Goal: Task Accomplishment & Management: Manage account settings

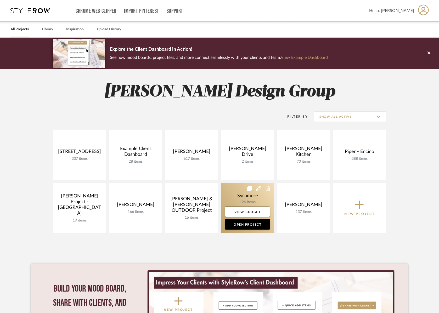
click at [233, 198] on link at bounding box center [247, 208] width 53 height 51
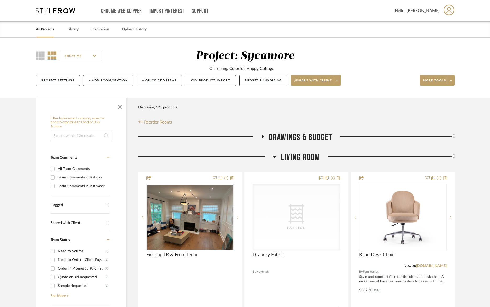
click at [296, 154] on span "Living Room" at bounding box center [300, 157] width 39 height 11
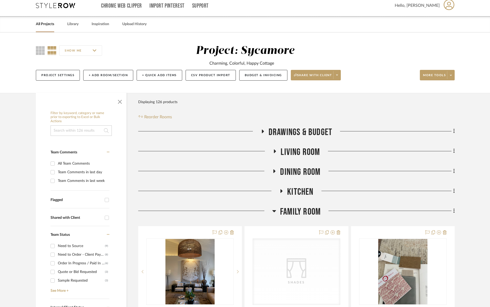
scroll to position [7, 0]
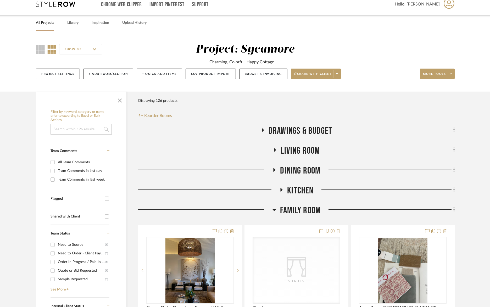
click at [309, 214] on span "Family Room" at bounding box center [300, 210] width 41 height 11
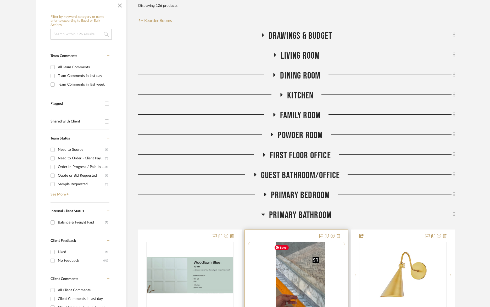
scroll to position [177, 0]
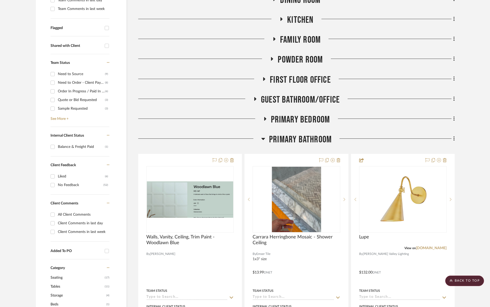
click at [308, 120] on span "Primary Bedroom" at bounding box center [300, 119] width 59 height 11
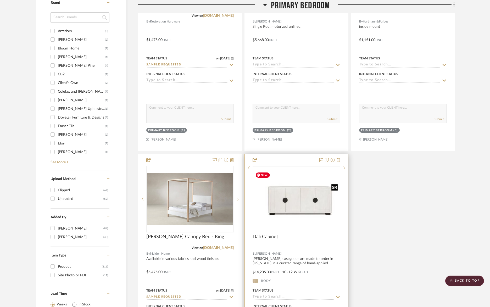
scroll to position [810, 0]
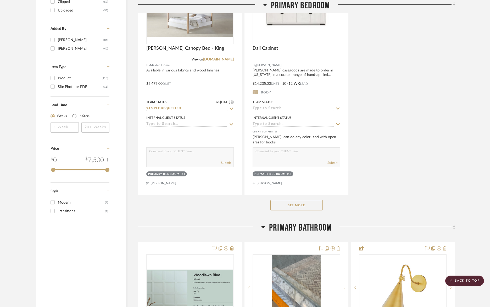
click at [307, 205] on button "See More" at bounding box center [296, 205] width 52 height 10
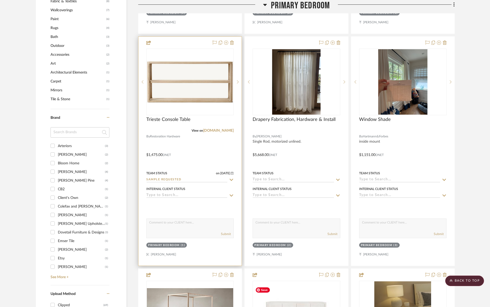
scroll to position [376, 0]
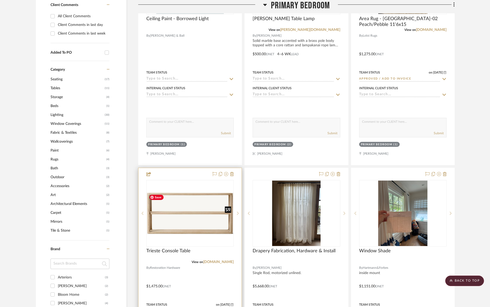
click at [0, 0] on img at bounding box center [0, 0] width 0 height 0
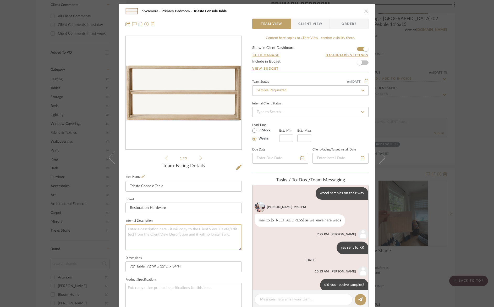
scroll to position [68, 0]
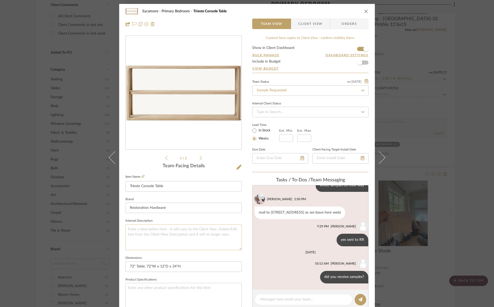
click at [155, 239] on textarea at bounding box center [183, 237] width 116 height 26
type textarea "Brown Oak"
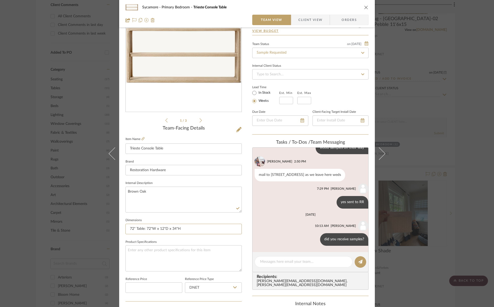
scroll to position [53, 0]
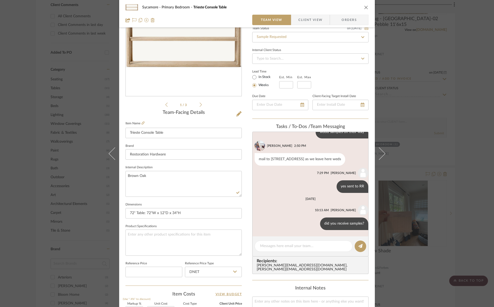
click at [364, 5] on icon "close" at bounding box center [366, 7] width 4 height 4
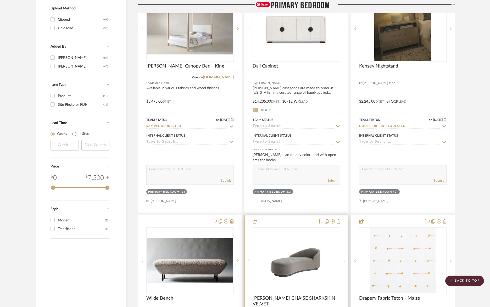
scroll to position [887, 0]
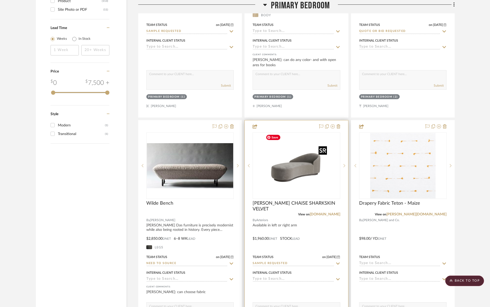
click at [294, 164] on img "0" at bounding box center [296, 165] width 65 height 65
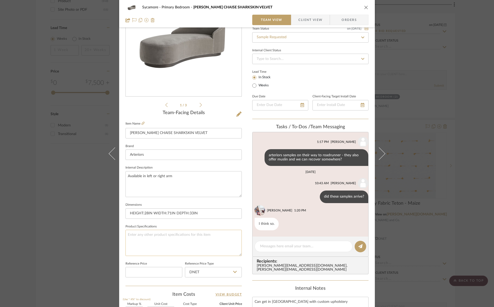
scroll to position [54, 0]
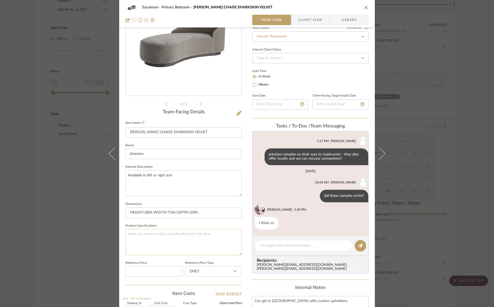
click at [174, 233] on textarea at bounding box center [183, 242] width 116 height 26
click at [171, 238] on textarea "travertine tweed" at bounding box center [183, 242] width 116 height 26
type textarea "travertine tweed"
click at [206, 134] on input "[PERSON_NAME] CHAISE SHARKSKIN VELVET" at bounding box center [183, 132] width 116 height 10
type input "[PERSON_NAME] CHAISE SHARKSKIN VELVET - RAF"
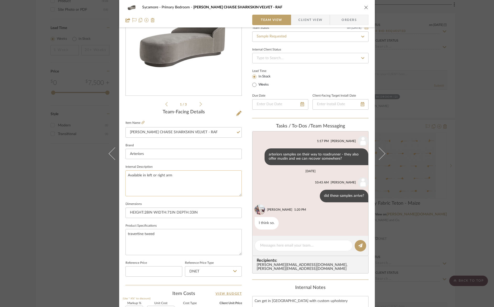
click at [157, 172] on textarea "Available in left or right arm" at bounding box center [183, 183] width 116 height 26
click at [152, 175] on textarea "Available in left or right arm" at bounding box center [183, 183] width 116 height 26
drag, startPoint x: 156, startPoint y: 175, endPoint x: 71, endPoint y: 173, distance: 85.1
click at [70, 173] on div "Sycamore Primary Bedroom [PERSON_NAME] CHAISE SHARKSKIN VELVET - RAF Team View …" at bounding box center [247, 153] width 494 height 307
type textarea "right arm facing"
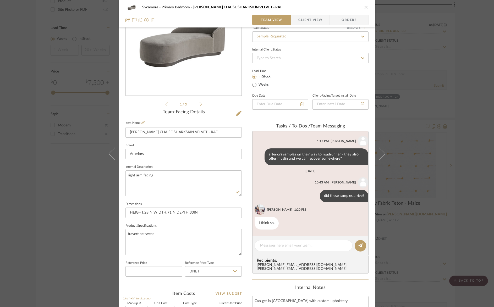
drag, startPoint x: 154, startPoint y: 197, endPoint x: 164, endPoint y: 219, distance: 24.5
click at [154, 197] on sr-form-field "Internal Description right arm facing" at bounding box center [183, 181] width 116 height 37
click at [173, 242] on textarea "travertine tweed" at bounding box center [183, 242] width 116 height 26
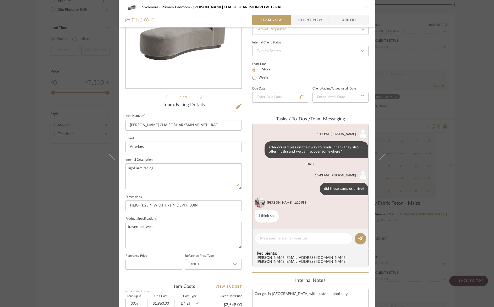
click at [365, 5] on icon "close" at bounding box center [366, 7] width 4 height 4
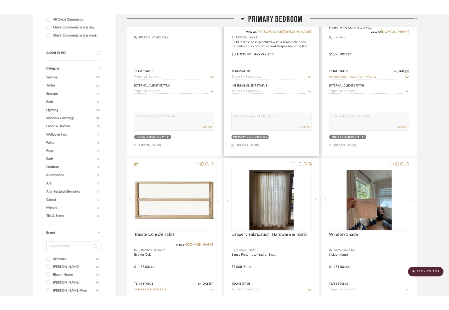
scroll to position [244, 0]
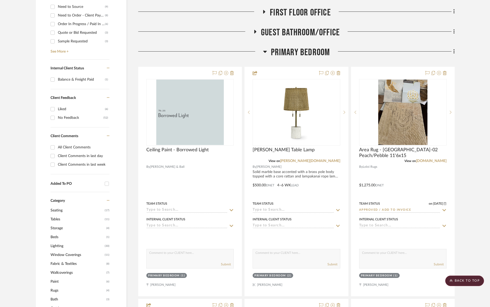
drag, startPoint x: 322, startPoint y: 52, endPoint x: 268, endPoint y: 110, distance: 78.7
click at [322, 52] on span "Primary Bedroom" at bounding box center [300, 52] width 59 height 11
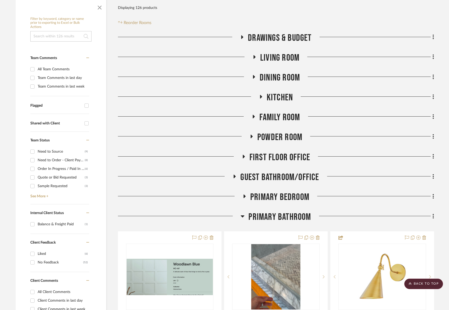
scroll to position [0, 0]
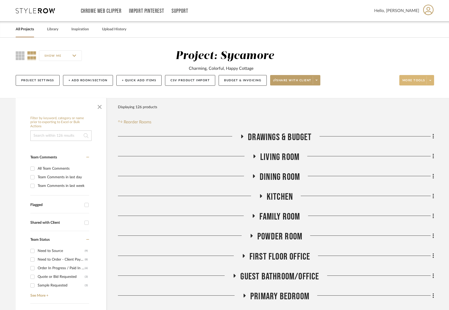
click at [426, 82] on button "More tools" at bounding box center [417, 80] width 35 height 10
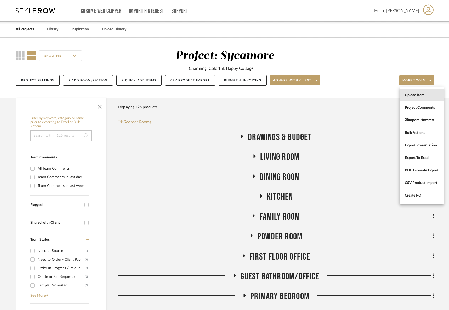
click at [425, 90] on button "Upload Item" at bounding box center [422, 95] width 44 height 13
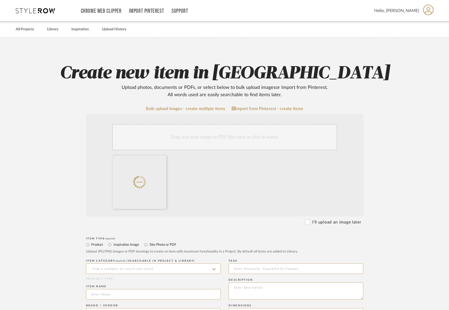
drag, startPoint x: 149, startPoint y: 246, endPoint x: 146, endPoint y: 254, distance: 8.7
click at [149, 246] on label "Site Photo or PDF" at bounding box center [162, 245] width 27 height 6
click at [149, 246] on input "Site Photo or PDF" at bounding box center [146, 245] width 6 height 6
radio input "true"
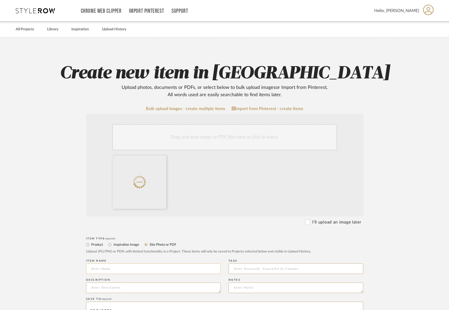
click at [141, 265] on input at bounding box center [153, 269] width 135 height 10
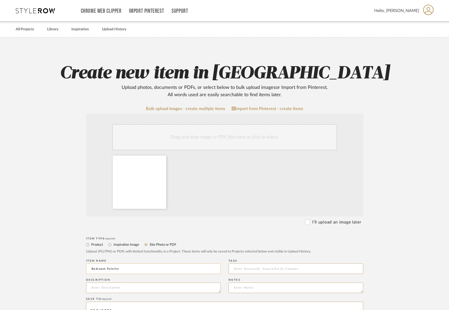
type input "Bedroom Palette"
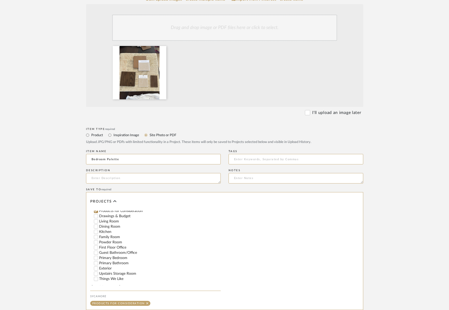
scroll to position [111, 0]
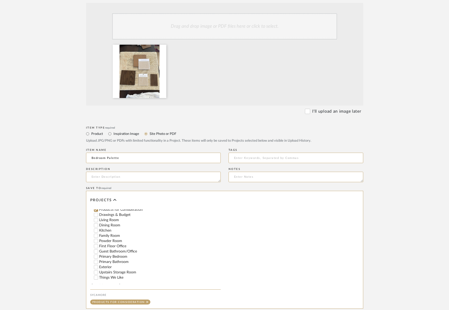
click at [94, 254] on input "Primary Bedroom" at bounding box center [95, 256] width 5 height 5
checkbox input "false"
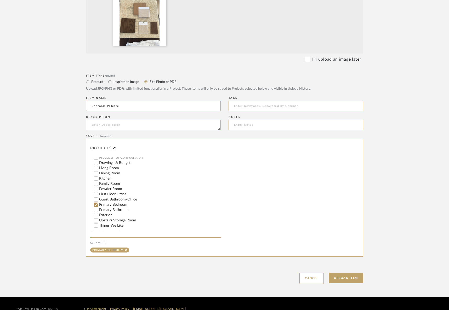
scroll to position [169, 0]
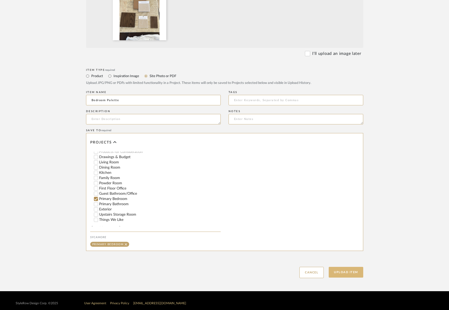
click at [344, 275] on button "Upload Item" at bounding box center [346, 272] width 35 height 11
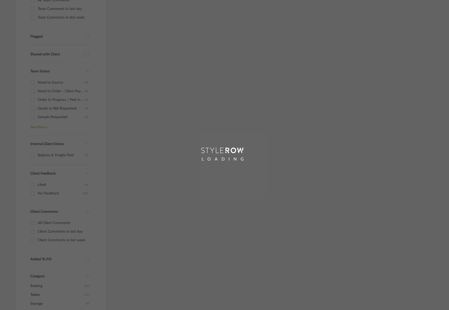
scroll to position [31, 0]
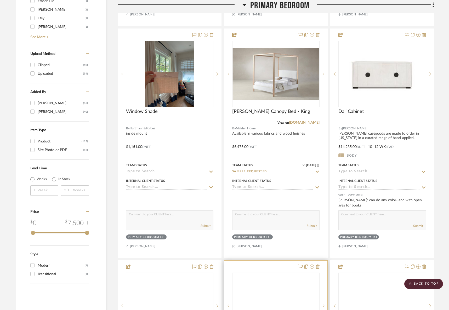
scroll to position [925, 0]
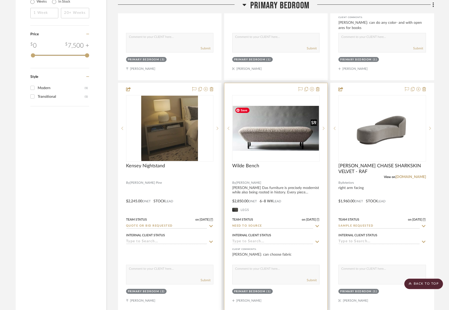
click at [299, 136] on img "0" at bounding box center [276, 128] width 86 height 45
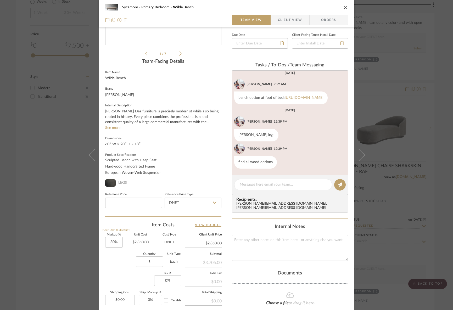
scroll to position [162, 0]
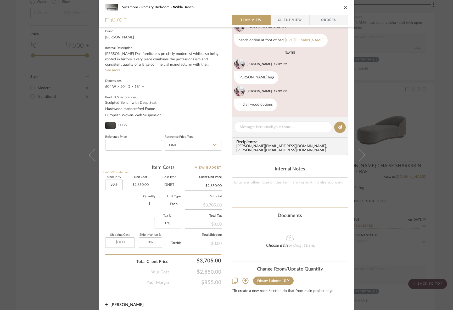
click at [345, 5] on icon "close" at bounding box center [346, 7] width 4 height 4
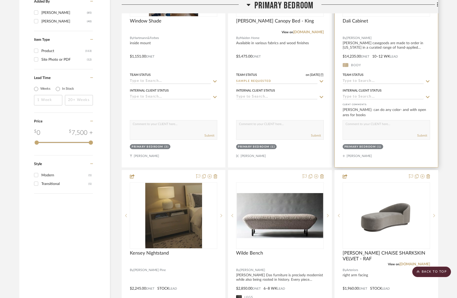
scroll to position [730, 0]
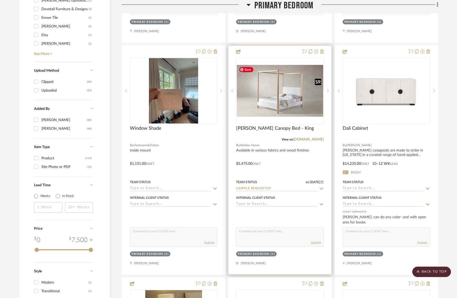
click at [287, 108] on img "0" at bounding box center [280, 91] width 86 height 52
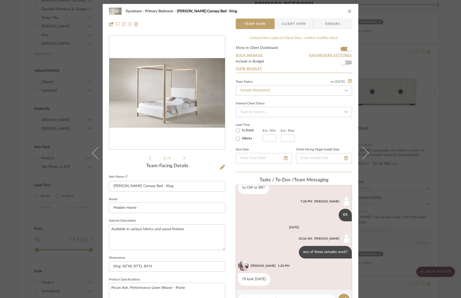
scroll to position [95, 0]
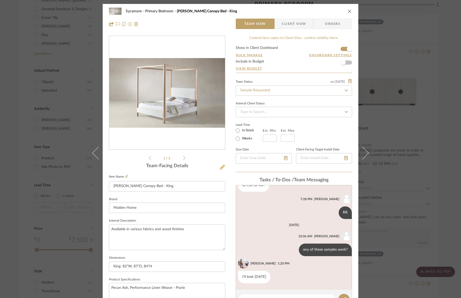
click at [221, 168] on icon at bounding box center [222, 167] width 5 height 5
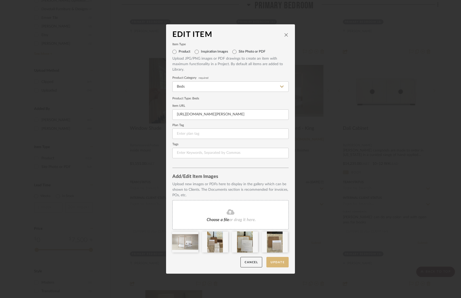
click at [273, 261] on button "Update" at bounding box center [277, 262] width 22 height 11
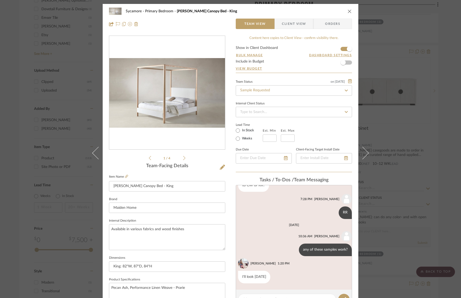
click at [347, 13] on icon "close" at bounding box center [349, 11] width 4 height 4
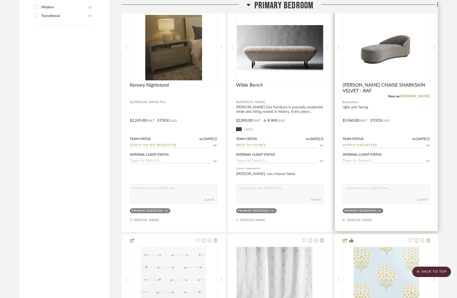
scroll to position [956, 0]
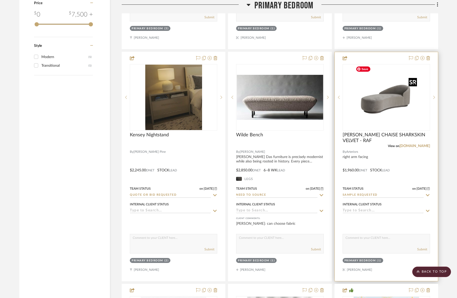
click at [367, 81] on img "0" at bounding box center [386, 97] width 65 height 65
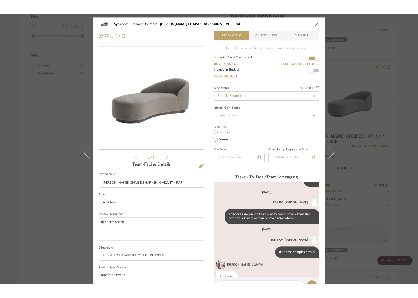
scroll to position [99, 0]
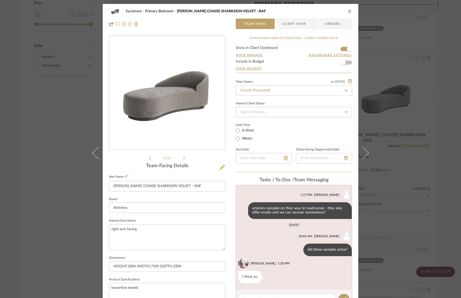
click at [220, 165] on fa-icon at bounding box center [222, 167] width 5 height 5
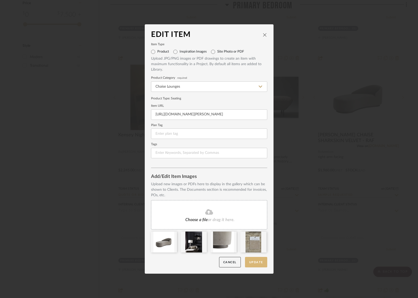
click at [255, 263] on button "Update" at bounding box center [256, 262] width 22 height 11
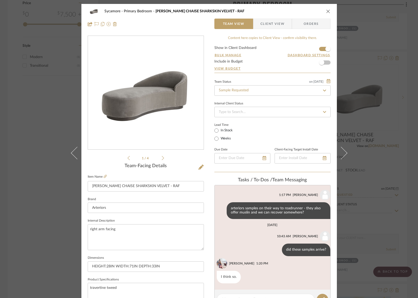
click at [327, 14] on div "Sycamore Primary Bedroom TURNER CHAISE SHARKSKIN VELVET - RAF" at bounding box center [209, 11] width 243 height 10
click at [326, 11] on icon "close" at bounding box center [328, 11] width 4 height 4
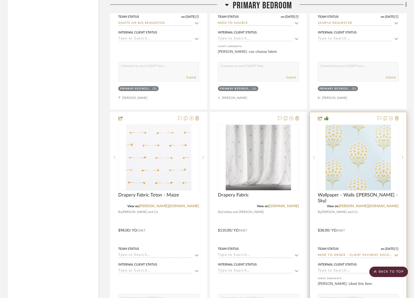
scroll to position [1186, 0]
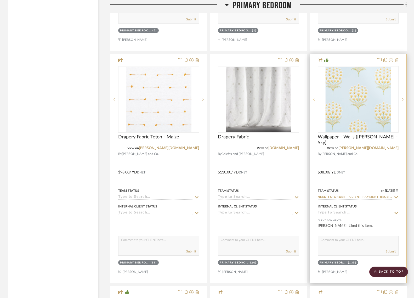
click at [315, 99] on sr-prev-btn at bounding box center [314, 100] width 8 height 4
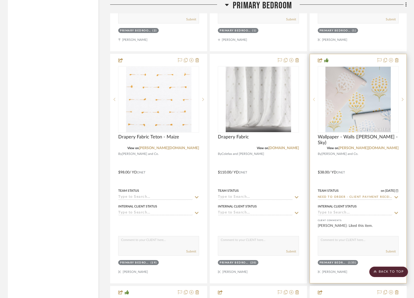
click at [315, 99] on sr-prev-btn at bounding box center [314, 100] width 8 height 4
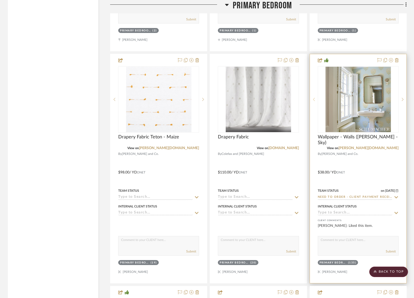
click at [315, 99] on sr-prev-btn at bounding box center [314, 100] width 8 height 4
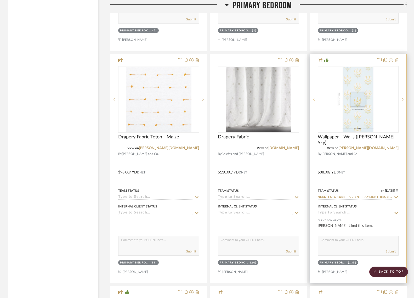
scroll to position [1187, 0]
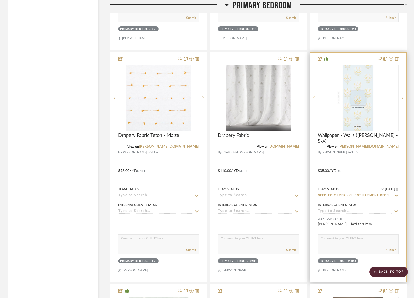
click at [315, 100] on div at bounding box center [314, 98] width 8 height 66
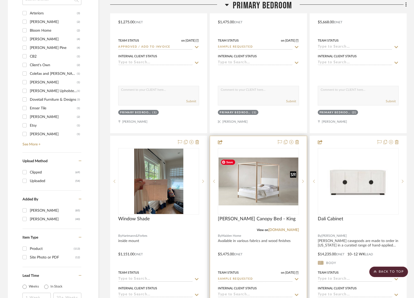
scroll to position [993, 0]
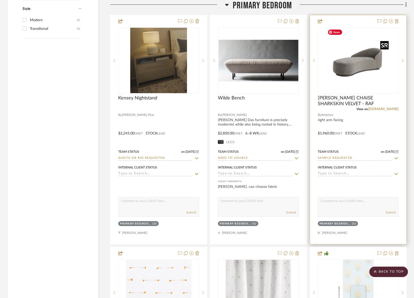
click at [363, 67] on img "0" at bounding box center [358, 60] width 65 height 65
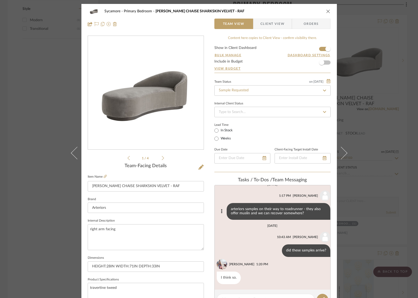
scroll to position [99, 0]
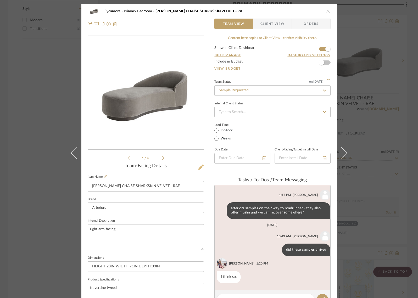
click at [201, 168] on icon at bounding box center [200, 167] width 5 height 5
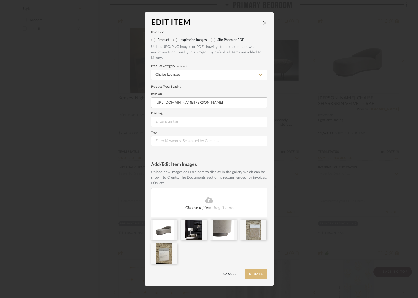
click at [255, 273] on button "Update" at bounding box center [256, 274] width 22 height 11
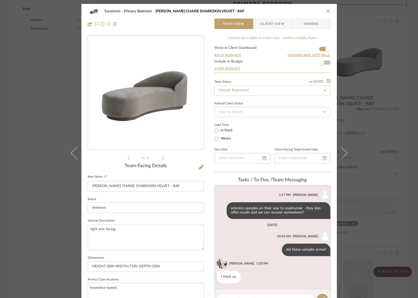
click at [327, 11] on icon "close" at bounding box center [328, 11] width 4 height 4
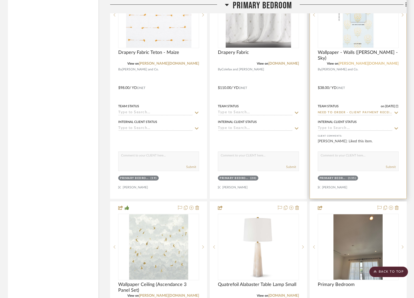
scroll to position [1272, 0]
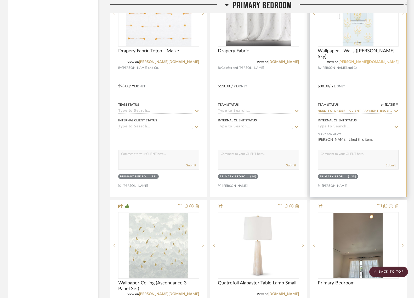
click at [384, 61] on link "[PERSON_NAME][DOMAIN_NAME]" at bounding box center [369, 62] width 60 height 4
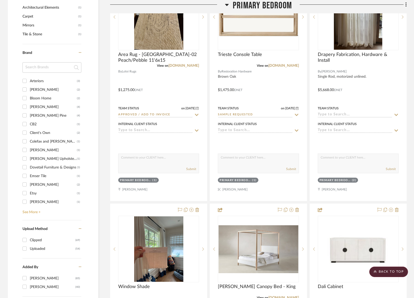
scroll to position [572, 0]
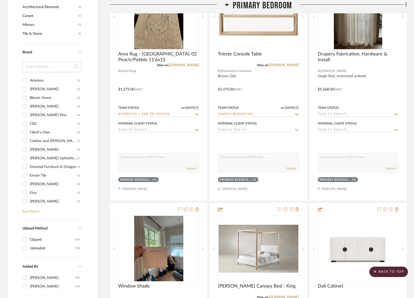
click at [32, 213] on link "See More +" at bounding box center [51, 210] width 60 height 8
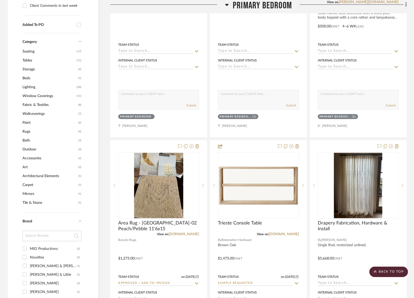
scroll to position [361, 0]
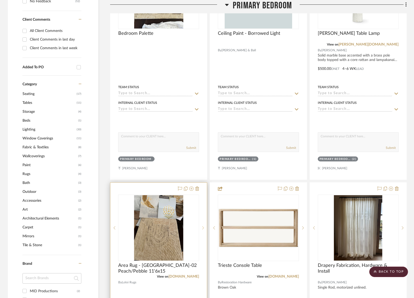
click at [203, 226] on icon at bounding box center [203, 228] width 2 height 4
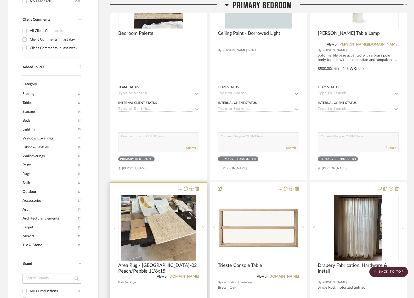
click at [203, 226] on icon at bounding box center [203, 228] width 2 height 4
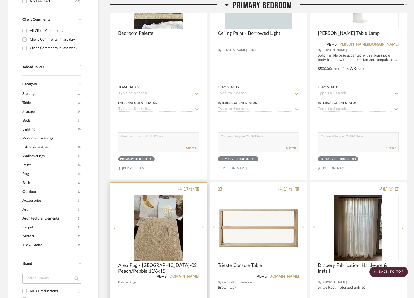
click at [203, 226] on icon at bounding box center [203, 228] width 2 height 4
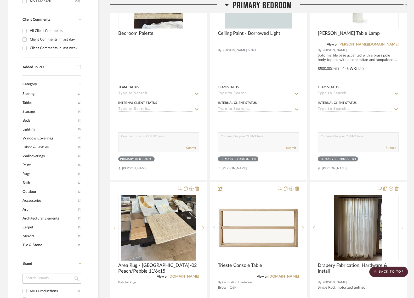
click at [260, 4] on span "Primary Bedroom" at bounding box center [262, 5] width 59 height 11
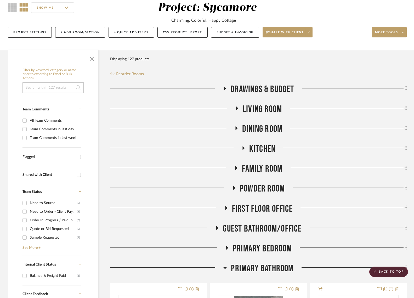
scroll to position [26, 0]
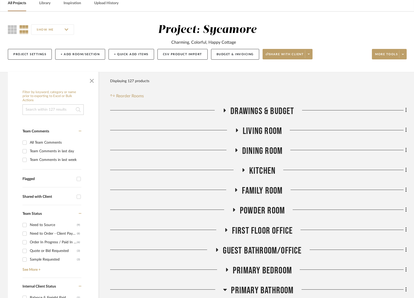
click at [262, 193] on span "Family Room" at bounding box center [262, 190] width 41 height 11
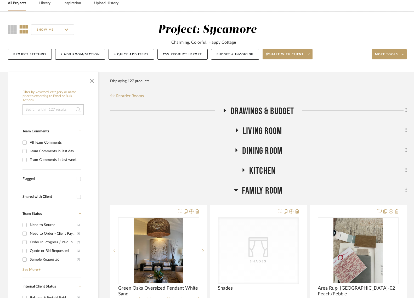
click at [261, 193] on span "Family Room" at bounding box center [262, 190] width 41 height 11
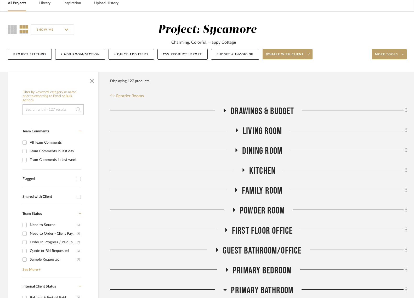
click at [277, 229] on span "First Floor Office" at bounding box center [262, 230] width 61 height 11
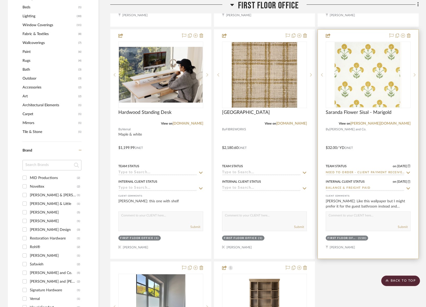
scroll to position [498, 0]
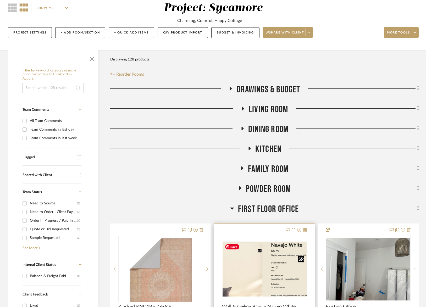
scroll to position [66, 0]
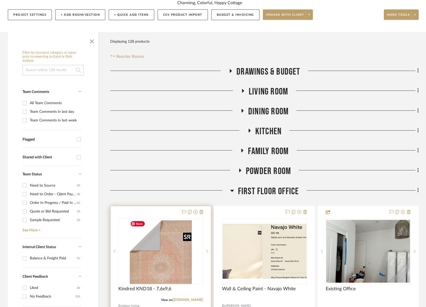
click at [170, 249] on img "0" at bounding box center [160, 251] width 65 height 65
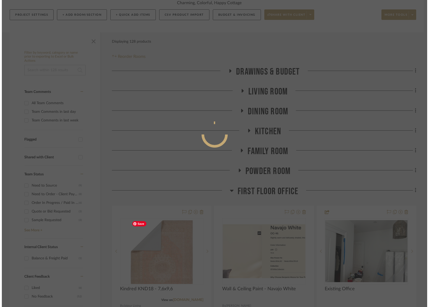
scroll to position [0, 0]
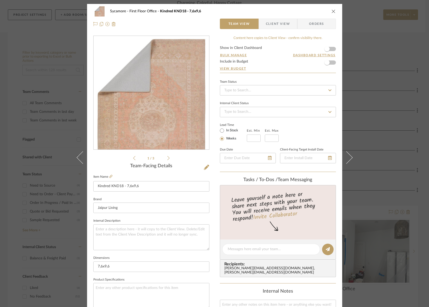
click at [204, 169] on icon at bounding box center [206, 167] width 5 height 5
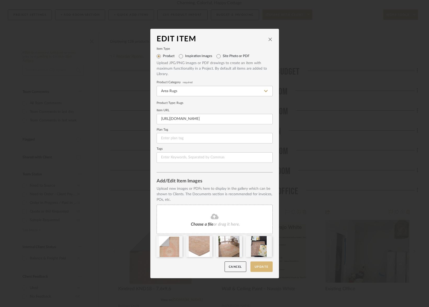
click at [259, 268] on button "Update" at bounding box center [262, 266] width 22 height 11
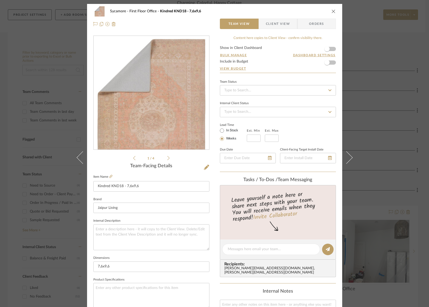
click at [333, 9] on icon "close" at bounding box center [334, 11] width 4 height 4
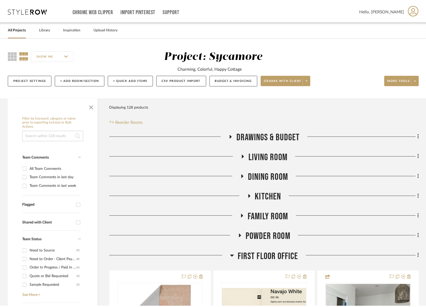
scroll to position [66, 0]
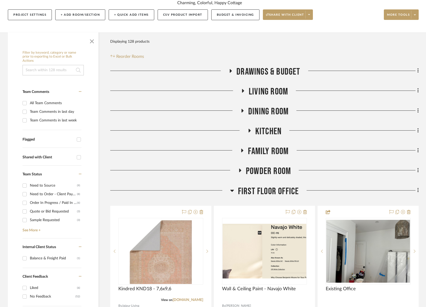
click at [271, 91] on span "Living Room" at bounding box center [268, 91] width 39 height 11
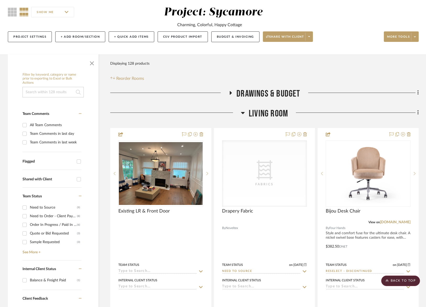
scroll to position [0, 0]
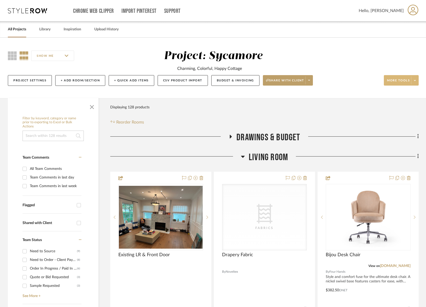
click at [398, 82] on span "More tools" at bounding box center [398, 83] width 23 height 8
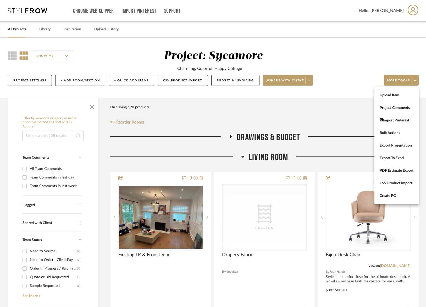
click at [396, 97] on span "Upload Item" at bounding box center [396, 95] width 34 height 4
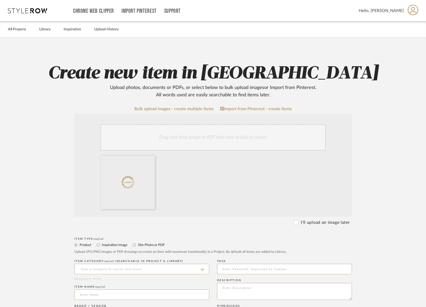
click at [146, 245] on label "Site Photo or PDF" at bounding box center [150, 245] width 27 height 6
click at [137, 245] on input "Site Photo or PDF" at bounding box center [134, 245] width 6 height 6
radio input "true"
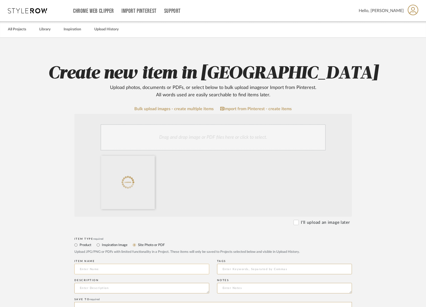
click at [128, 267] on input at bounding box center [141, 269] width 135 height 10
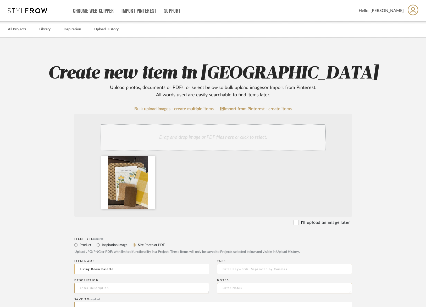
type input "Living Room Palette"
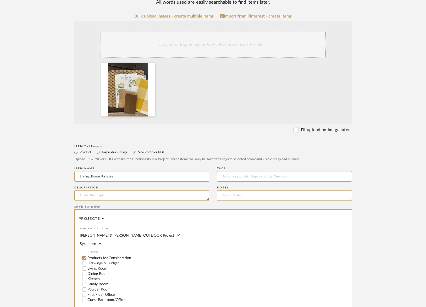
scroll to position [80, 0]
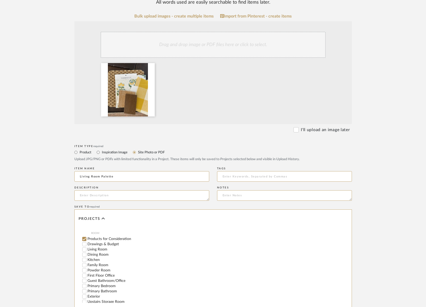
click at [93, 248] on label "Living Room" at bounding box center [148, 250] width 122 height 4
click at [87, 247] on input "Living Room" at bounding box center [84, 249] width 5 height 5
checkbox input "false"
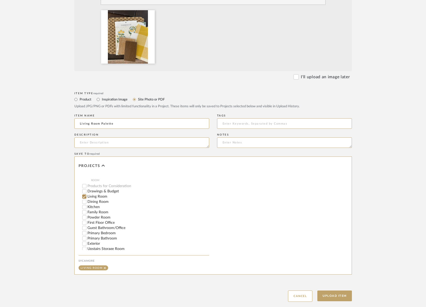
scroll to position [177, 0]
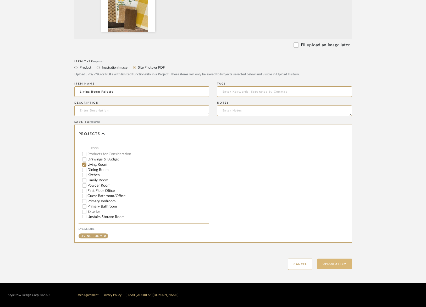
click at [339, 264] on button "Upload Item" at bounding box center [334, 264] width 35 height 11
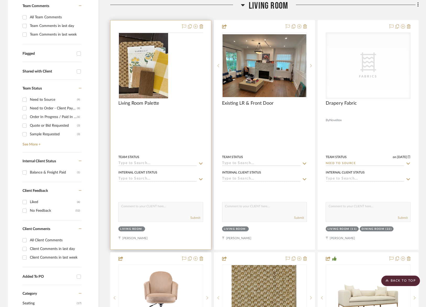
scroll to position [152, 0]
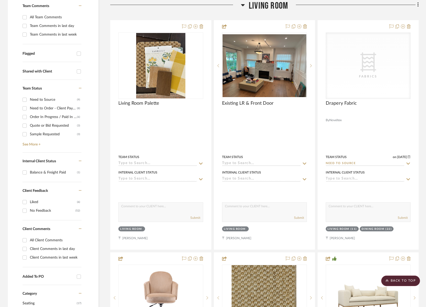
click at [278, 4] on span "Living Room" at bounding box center [268, 5] width 39 height 11
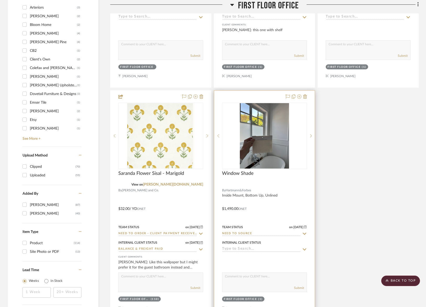
scroll to position [654, 0]
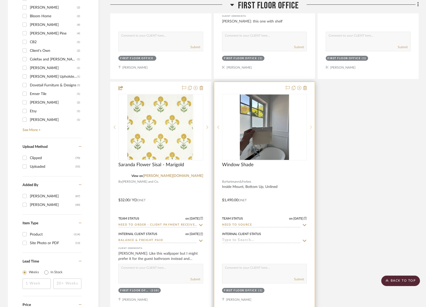
click at [310, 126] on icon at bounding box center [311, 127] width 2 height 4
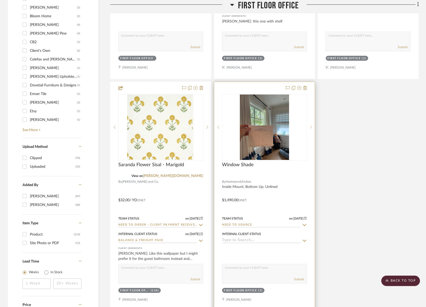
click at [310, 126] on icon at bounding box center [311, 127] width 2 height 4
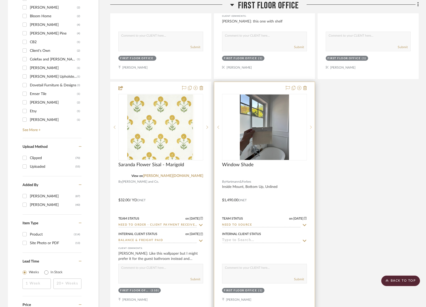
click at [310, 126] on icon at bounding box center [311, 127] width 2 height 4
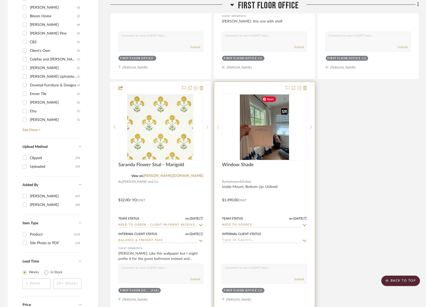
click at [283, 134] on img "1" at bounding box center [264, 126] width 49 height 65
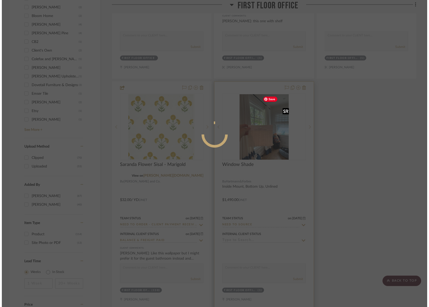
scroll to position [0, 0]
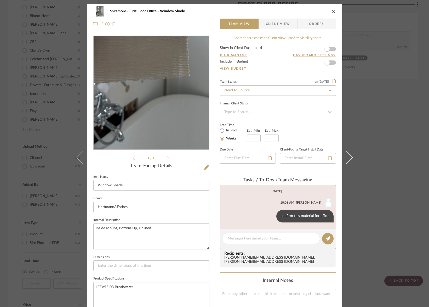
click at [151, 127] on img "0" at bounding box center [151, 93] width 85 height 114
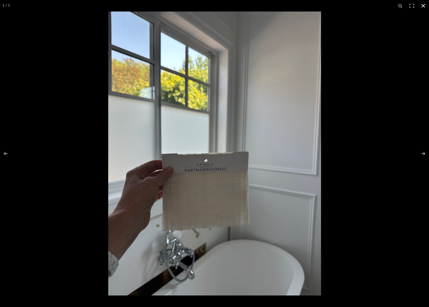
click at [424, 5] on button at bounding box center [424, 6] width 12 height 12
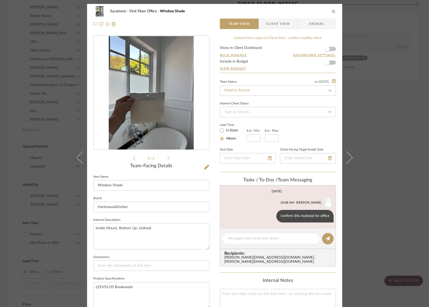
click at [335, 11] on div "Sycamore First Floor Office Window Shade Team View Client View Orders" at bounding box center [214, 17] width 255 height 27
click at [332, 11] on icon "close" at bounding box center [334, 11] width 4 height 4
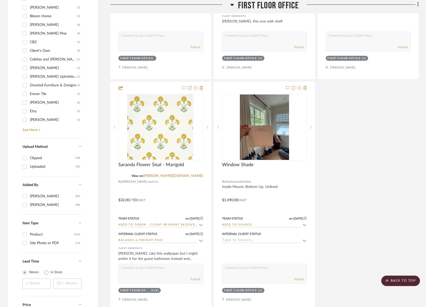
click at [276, 6] on span "First Floor Office" at bounding box center [268, 5] width 61 height 11
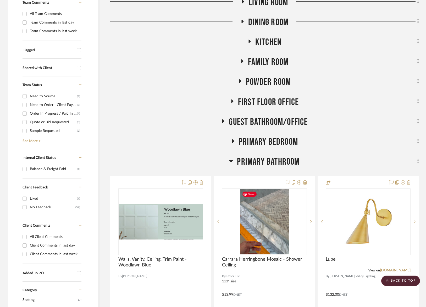
scroll to position [112, 0]
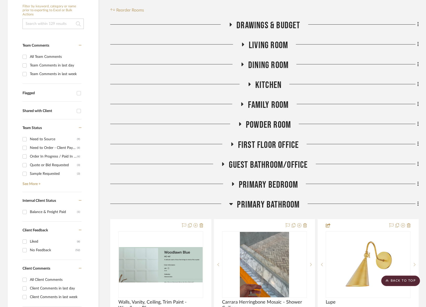
click at [284, 212] on div "Primary Bathroom" at bounding box center [264, 205] width 308 height 13
click at [266, 101] on span "Family Room" at bounding box center [268, 104] width 41 height 11
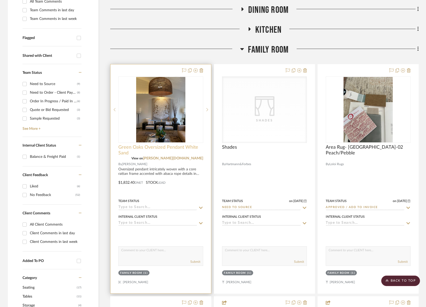
scroll to position [0, 0]
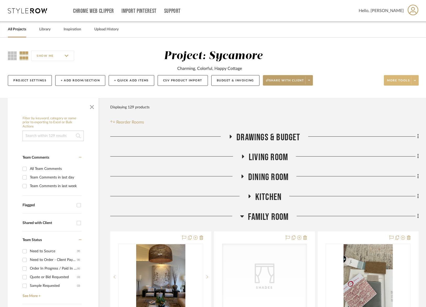
click at [396, 79] on span "More tools" at bounding box center [398, 83] width 23 height 8
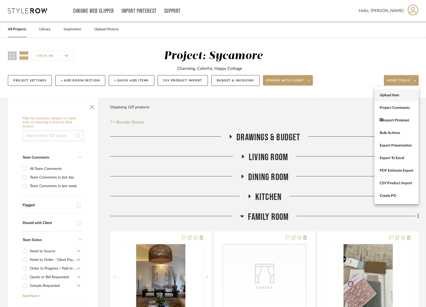
click at [398, 95] on span "Upload Item" at bounding box center [396, 95] width 34 height 4
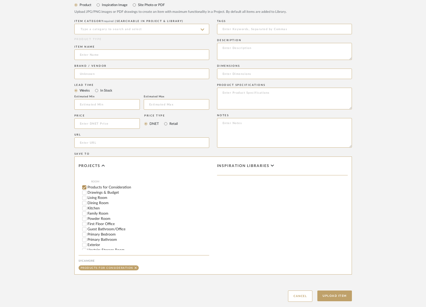
scroll to position [91, 0]
click at [85, 199] on input "Family Room" at bounding box center [84, 201] width 5 height 5
checkbox input "false"
click at [99, 27] on input at bounding box center [141, 29] width 135 height 10
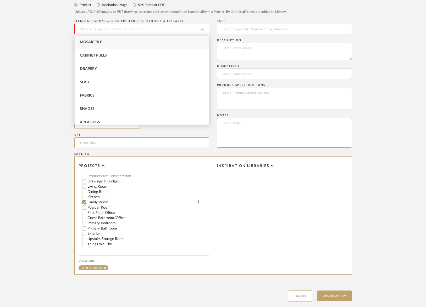
click at [146, 5] on label "Site Photo or PDF" at bounding box center [150, 5] width 27 height 6
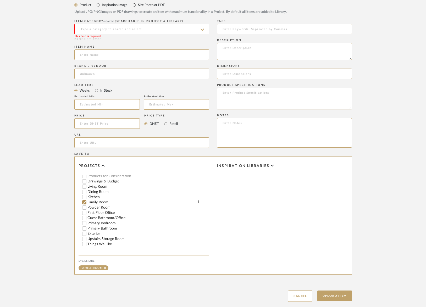
click at [133, 4] on input "Site Photo or PDF" at bounding box center [134, 5] width 6 height 6
radio input "true"
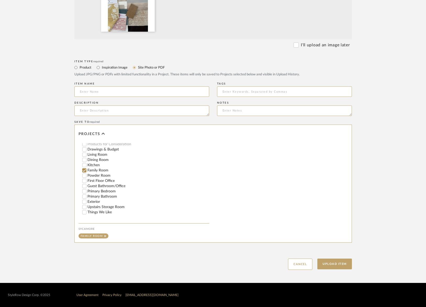
scroll to position [177, 0]
click at [95, 92] on input at bounding box center [141, 91] width 135 height 10
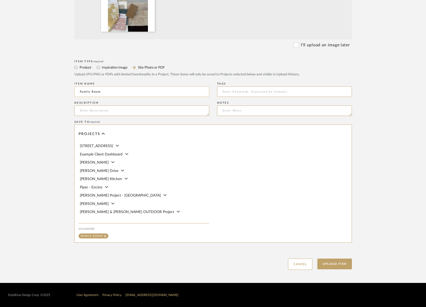
click at [119, 91] on input "Family Room" at bounding box center [141, 91] width 135 height 10
type input "Family Room Palette"
click at [331, 261] on button "Upload Item" at bounding box center [334, 264] width 35 height 11
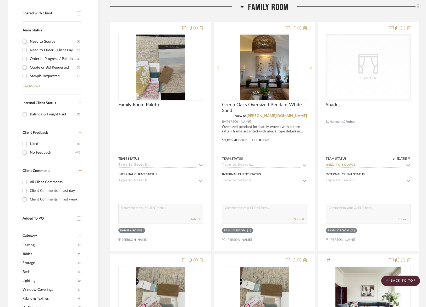
scroll to position [211, 0]
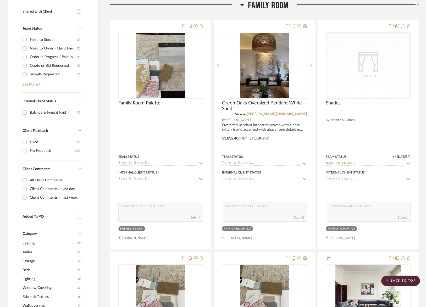
click at [264, 7] on span "Family Room" at bounding box center [268, 5] width 41 height 11
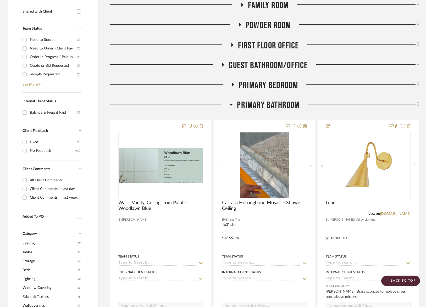
click at [277, 61] on span "Guest Bathroom/Office" at bounding box center [268, 65] width 79 height 11
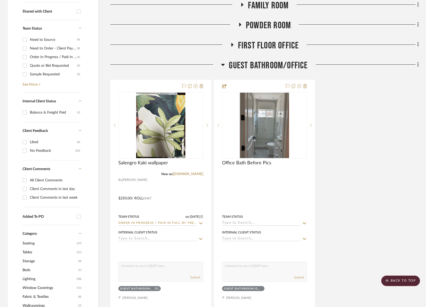
click at [274, 43] on span "First Floor Office" at bounding box center [268, 45] width 61 height 11
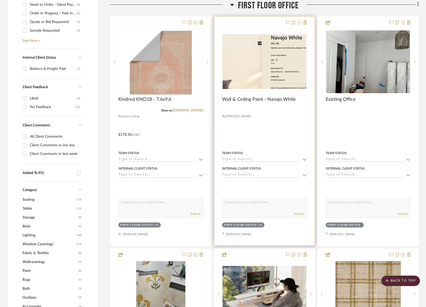
scroll to position [190, 0]
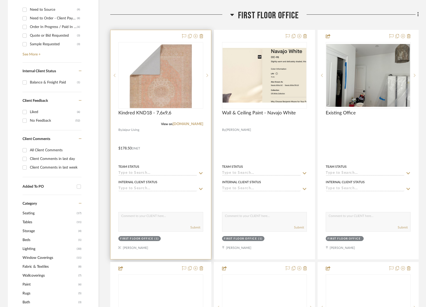
scroll to position [315, 0]
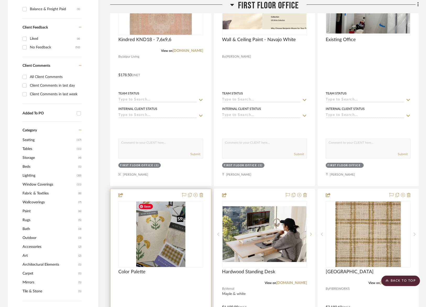
click at [171, 220] on img "0" at bounding box center [160, 233] width 49 height 65
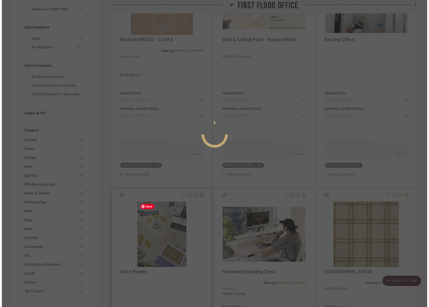
scroll to position [0, 0]
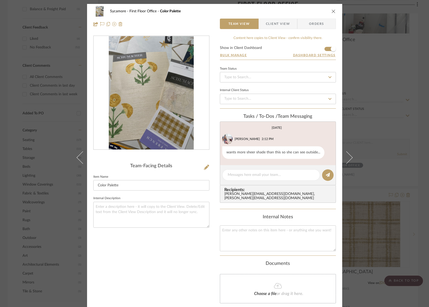
click at [207, 167] on icon at bounding box center [206, 167] width 5 height 5
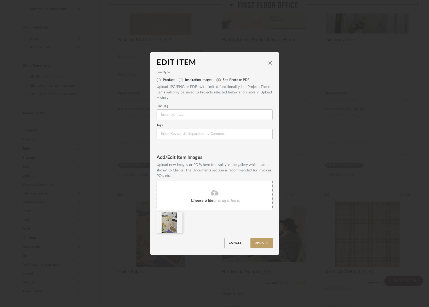
click at [223, 201] on span "or drag it here." at bounding box center [227, 200] width 27 height 4
drag, startPoint x: 269, startPoint y: 62, endPoint x: 266, endPoint y: 63, distance: 3.1
click at [269, 62] on icon "close" at bounding box center [270, 63] width 4 height 4
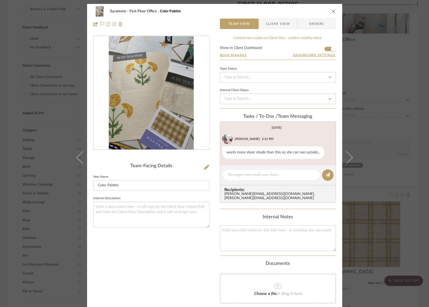
drag, startPoint x: 333, startPoint y: 12, endPoint x: 295, endPoint y: 9, distance: 38.6
click at [333, 12] on icon "close" at bounding box center [334, 11] width 4 height 4
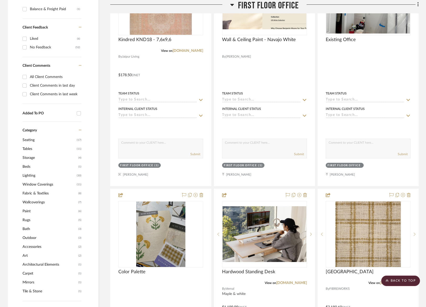
click at [278, 2] on span "First Floor Office" at bounding box center [268, 5] width 61 height 11
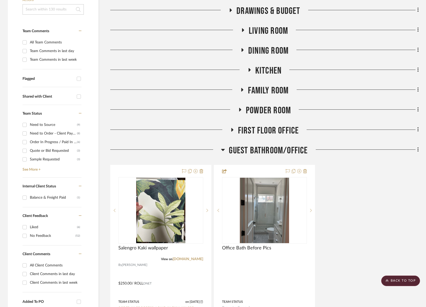
scroll to position [113, 0]
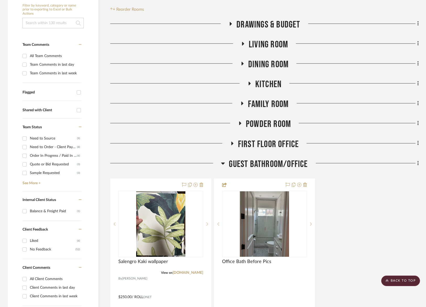
click at [279, 66] on span "Dining Room" at bounding box center [268, 64] width 40 height 11
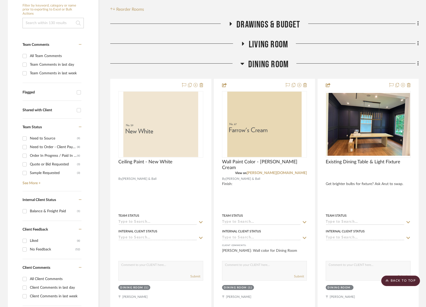
drag, startPoint x: 276, startPoint y: 61, endPoint x: 273, endPoint y: 56, distance: 6.1
click at [276, 61] on span "Dining Room" at bounding box center [268, 64] width 40 height 11
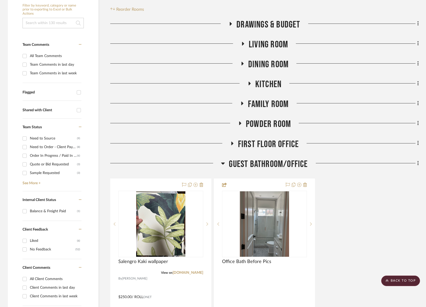
drag, startPoint x: 273, startPoint y: 64, endPoint x: 273, endPoint y: 78, distance: 14.1
click at [273, 64] on span "Dining Room" at bounding box center [268, 64] width 40 height 11
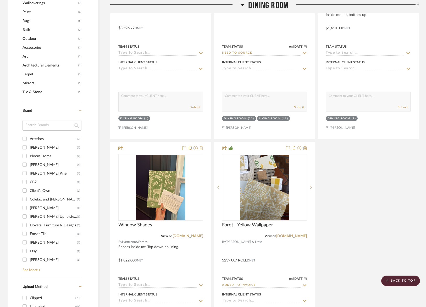
scroll to position [609, 0]
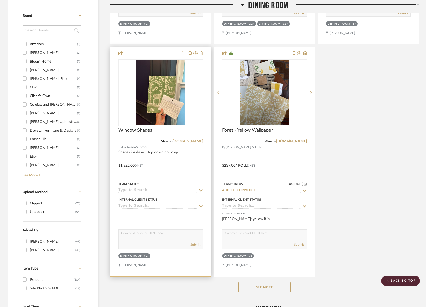
click at [194, 94] on div "0" at bounding box center [161, 93] width 84 height 66
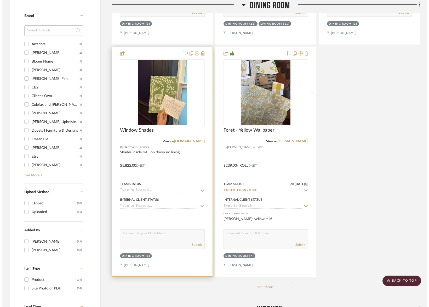
scroll to position [0, 0]
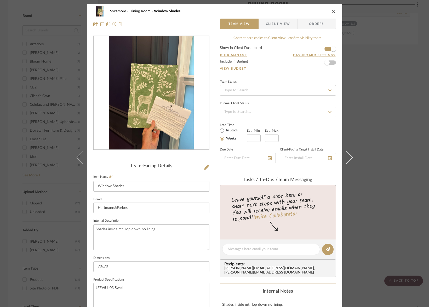
click at [334, 11] on div "Sycamore Dining Room Window Shades Team View Client View Orders" at bounding box center [214, 17] width 255 height 27
click at [332, 12] on icon "close" at bounding box center [334, 11] width 4 height 4
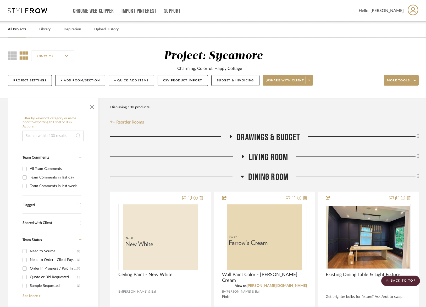
click at [263, 157] on span "Living Room" at bounding box center [268, 157] width 39 height 11
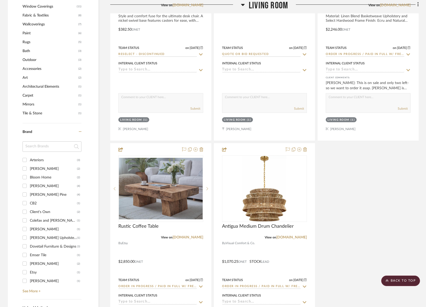
scroll to position [687, 0]
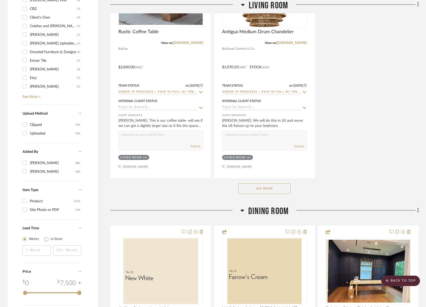
click at [271, 188] on button "See More" at bounding box center [264, 188] width 52 height 10
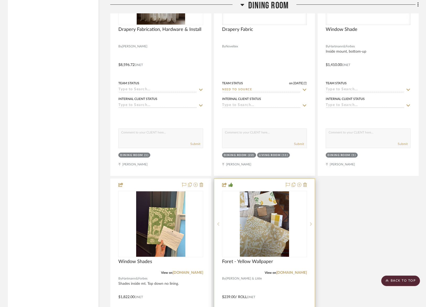
scroll to position [2212, 0]
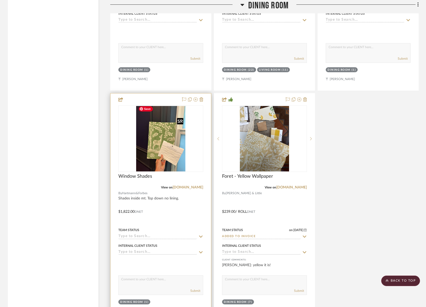
click at [175, 155] on img "0" at bounding box center [160, 138] width 49 height 65
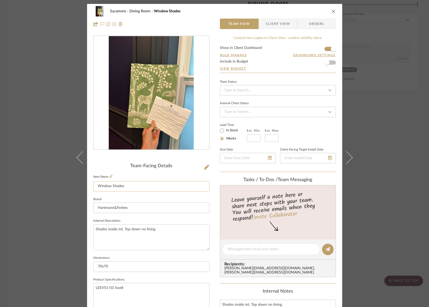
scroll to position [53, 0]
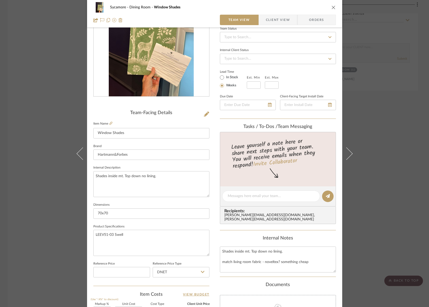
click at [332, 7] on icon "close" at bounding box center [334, 7] width 4 height 4
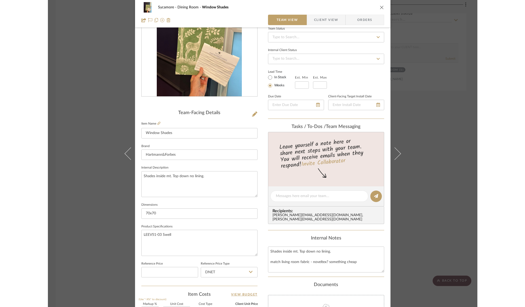
scroll to position [2212, 0]
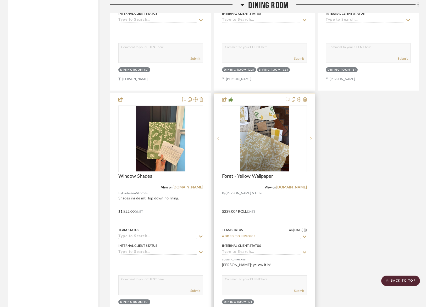
click at [312, 137] on sr-next-btn at bounding box center [311, 139] width 8 height 4
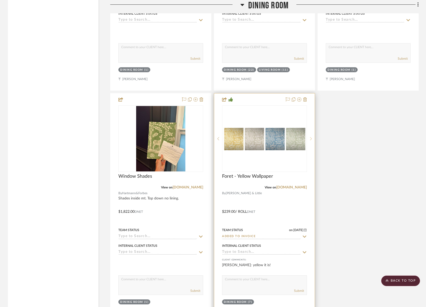
click at [312, 137] on sr-next-btn at bounding box center [311, 139] width 8 height 4
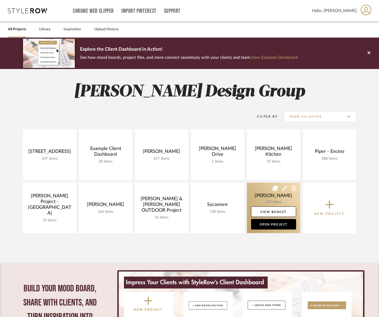
click at [269, 197] on link at bounding box center [273, 208] width 53 height 51
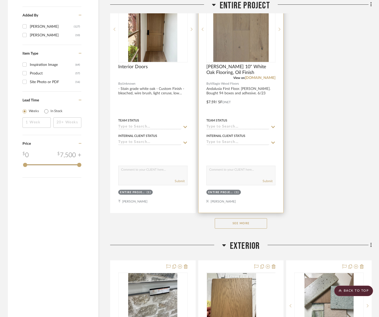
scroll to position [676, 0]
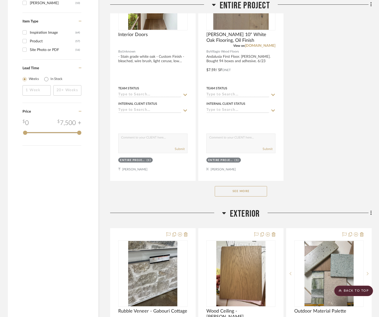
click at [243, 195] on button "See More" at bounding box center [241, 191] width 52 height 10
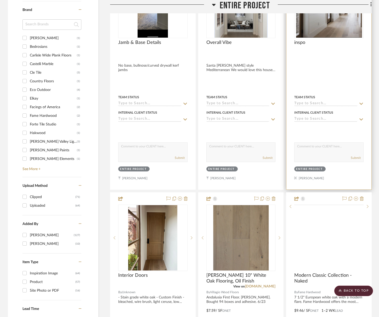
scroll to position [337, 0]
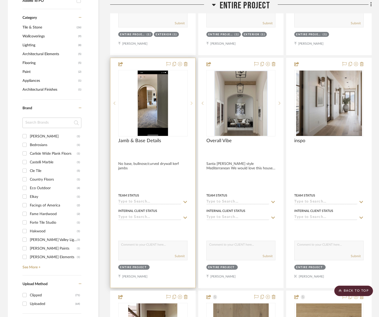
click at [190, 101] on div at bounding box center [192, 103] width 8 height 66
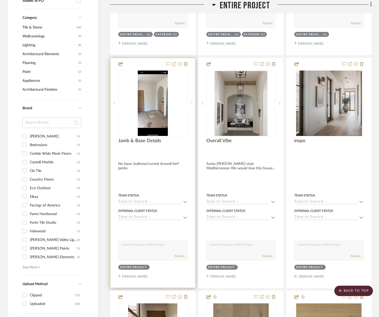
click at [190, 102] on sr-next-btn at bounding box center [192, 104] width 8 height 4
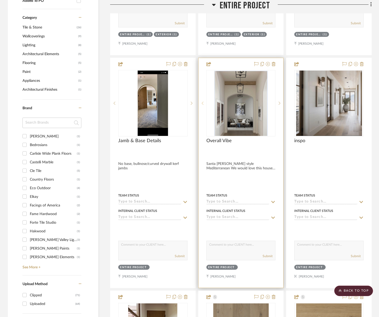
click at [202, 103] on icon at bounding box center [203, 104] width 2 height 4
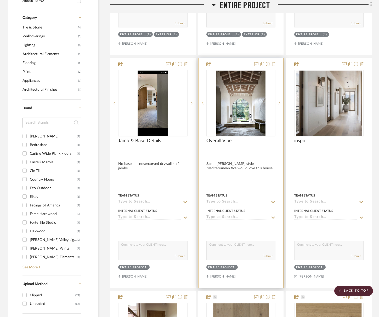
click at [202, 103] on icon at bounding box center [203, 104] width 2 height 4
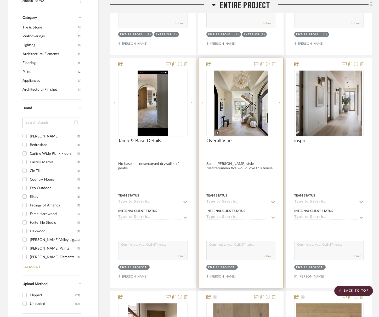
click at [202, 103] on icon at bounding box center [203, 104] width 2 height 4
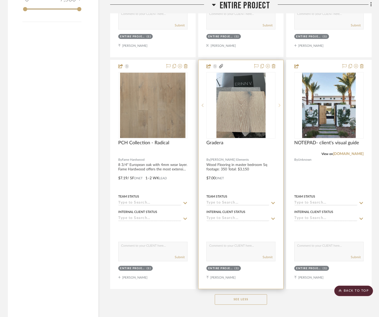
click at [279, 108] on div at bounding box center [280, 105] width 8 height 66
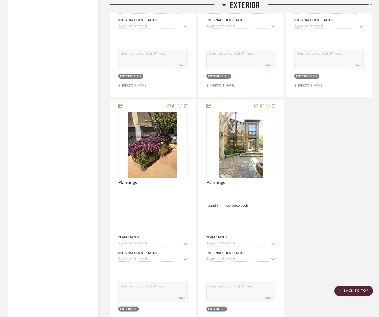
scroll to position [1620, 0]
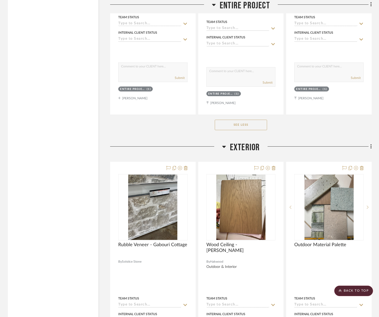
click at [247, 149] on span "Exterior" at bounding box center [245, 147] width 30 height 11
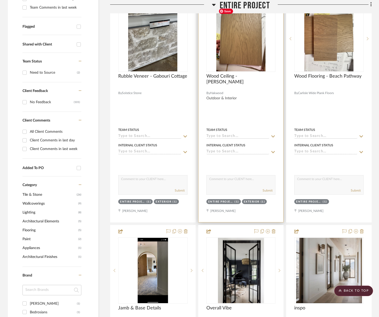
scroll to position [70, 0]
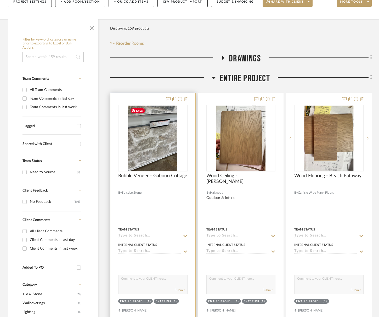
click at [0, 0] on img at bounding box center [0, 0] width 0 height 0
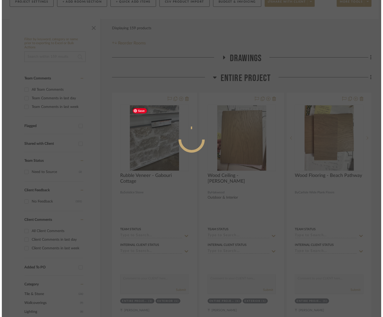
scroll to position [0, 0]
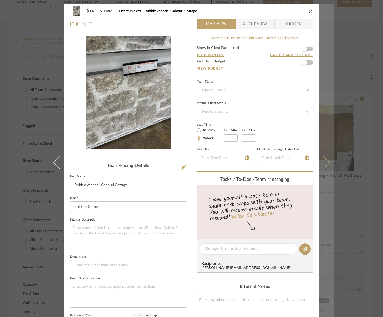
click at [328, 163] on button at bounding box center [326, 162] width 15 height 317
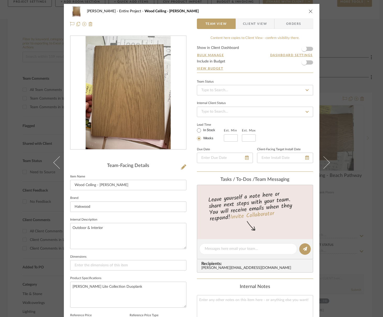
click at [322, 162] on icon at bounding box center [323, 162] width 13 height 13
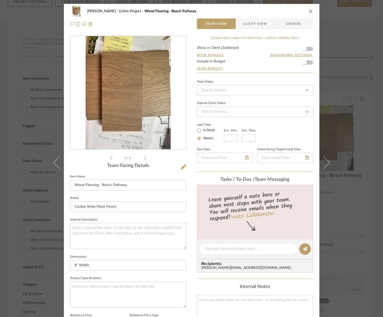
drag, startPoint x: 255, startPoint y: 21, endPoint x: 284, endPoint y: 43, distance: 36.4
click at [255, 21] on span "Client View" at bounding box center [255, 24] width 24 height 10
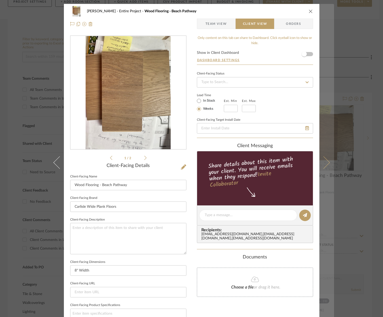
click at [327, 163] on icon at bounding box center [323, 162] width 13 height 13
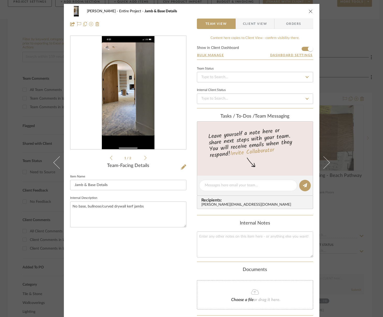
click at [324, 165] on icon at bounding box center [323, 162] width 13 height 13
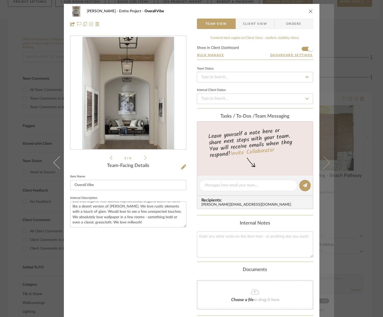
scroll to position [1, 0]
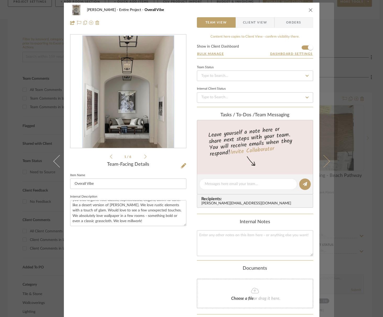
click at [327, 167] on button at bounding box center [326, 161] width 15 height 317
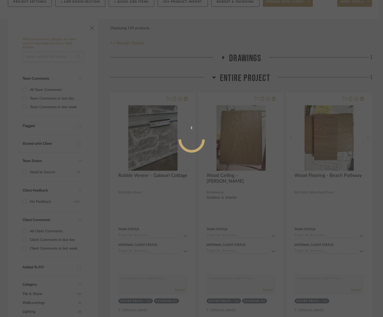
scroll to position [0, 0]
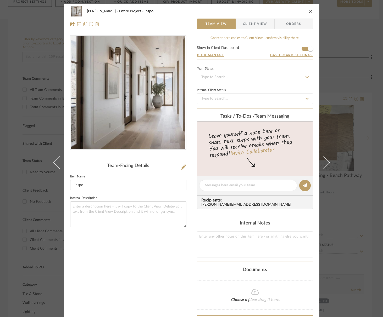
click at [327, 167] on button at bounding box center [326, 162] width 15 height 317
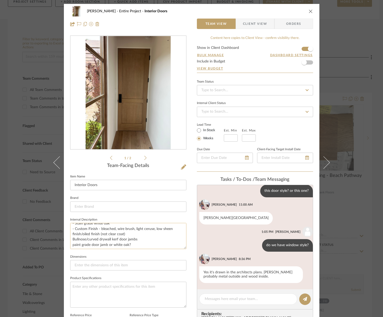
scroll to position [5, 0]
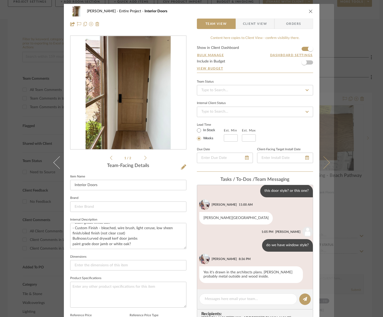
click at [321, 162] on icon at bounding box center [323, 162] width 13 height 13
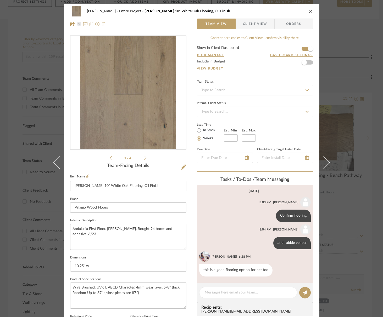
click at [321, 162] on icon at bounding box center [323, 162] width 13 height 13
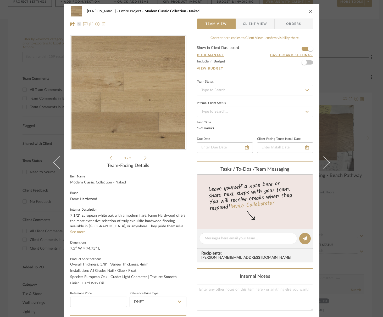
click at [321, 162] on icon at bounding box center [323, 162] width 13 height 13
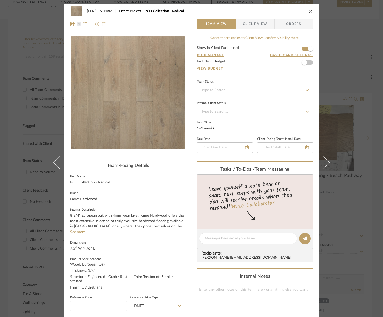
click at [321, 162] on icon at bounding box center [323, 162] width 13 height 13
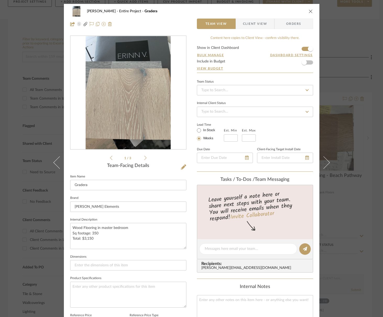
click at [321, 162] on icon at bounding box center [323, 162] width 13 height 13
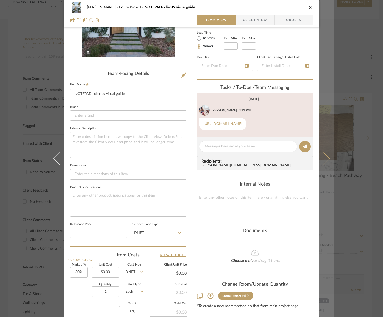
scroll to position [81, 0]
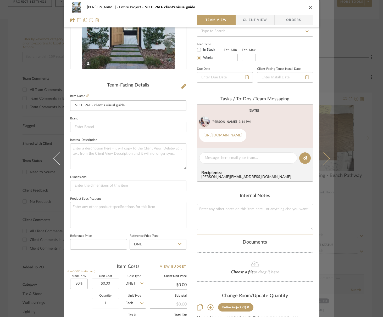
click at [322, 159] on icon at bounding box center [323, 158] width 13 height 13
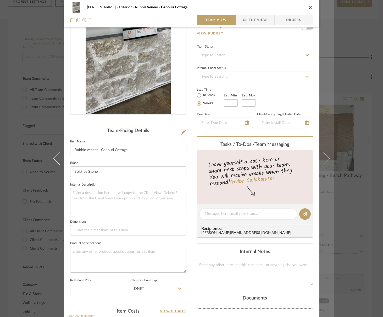
scroll to position [46, 0]
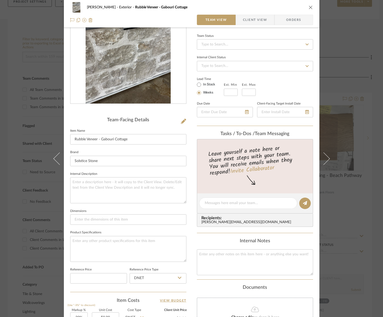
drag, startPoint x: 310, startPoint y: 8, endPoint x: 197, endPoint y: 1, distance: 112.7
click at [310, 8] on icon "close" at bounding box center [311, 7] width 4 height 4
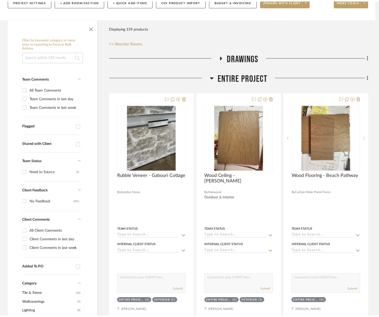
scroll to position [70, 0]
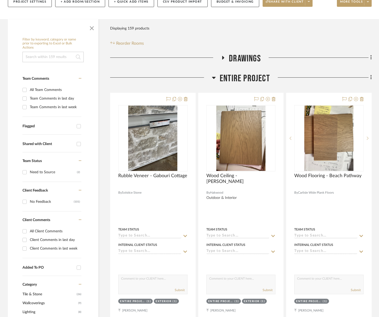
click at [261, 79] on span "Entire Project" at bounding box center [245, 78] width 50 height 11
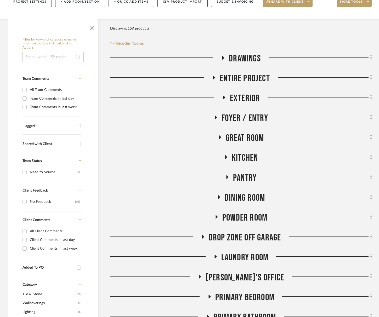
click at [255, 116] on span "Foyer / Entry" at bounding box center [245, 118] width 47 height 11
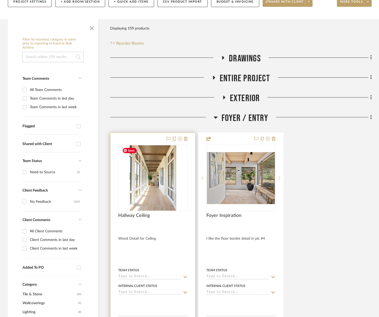
click at [0, 0] on img at bounding box center [0, 0] width 0 height 0
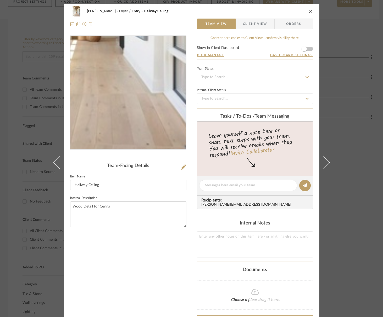
click at [138, 123] on img "0" at bounding box center [128, 93] width 114 height 114
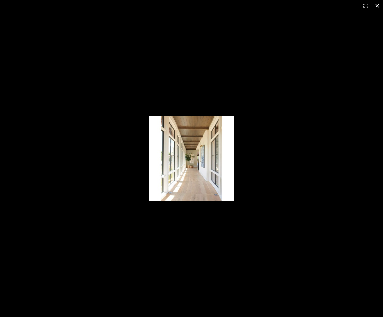
click at [379, 6] on button at bounding box center [377, 6] width 12 height 12
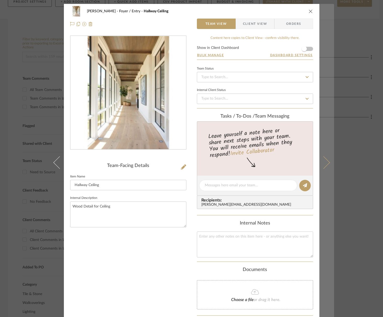
click at [326, 155] on button at bounding box center [326, 162] width 15 height 317
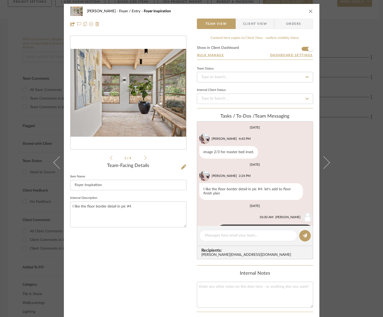
scroll to position [45, 0]
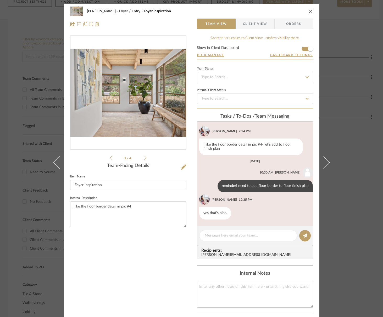
click at [144, 158] on icon at bounding box center [145, 158] width 2 height 5
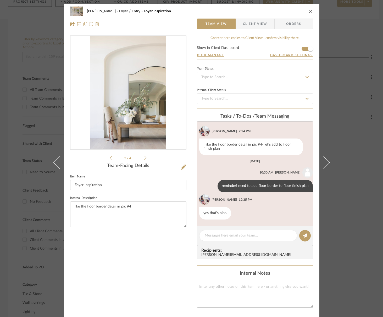
click at [144, 158] on icon at bounding box center [145, 158] width 2 height 5
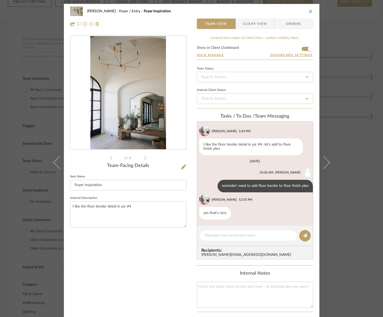
click at [144, 158] on icon at bounding box center [145, 158] width 2 height 5
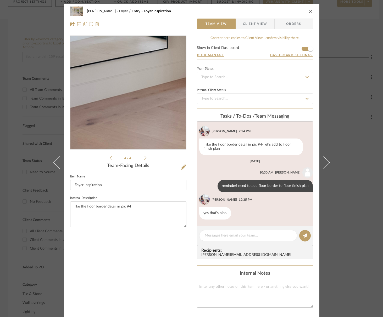
click at [131, 133] on img "3" at bounding box center [128, 93] width 110 height 114
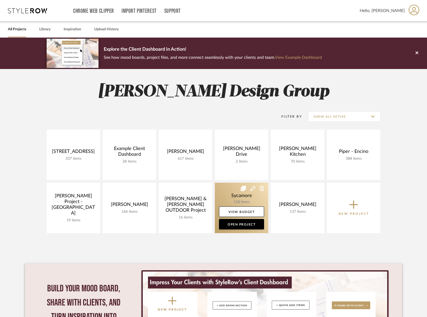
click at [235, 199] on link at bounding box center [241, 208] width 53 height 51
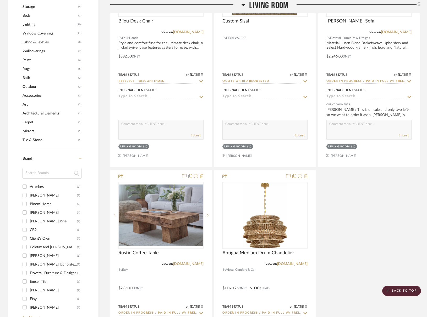
scroll to position [418, 0]
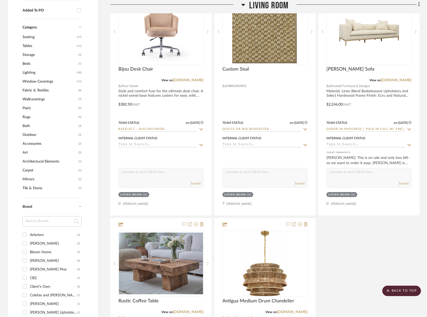
click at [35, 98] on span "Wallcoverings" at bounding box center [50, 99] width 54 height 9
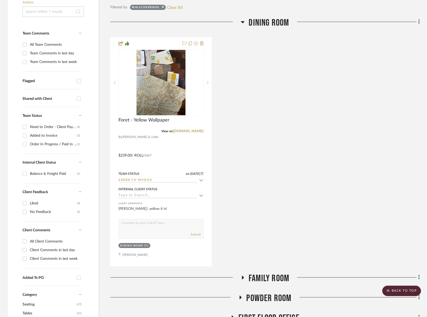
scroll to position [111, 0]
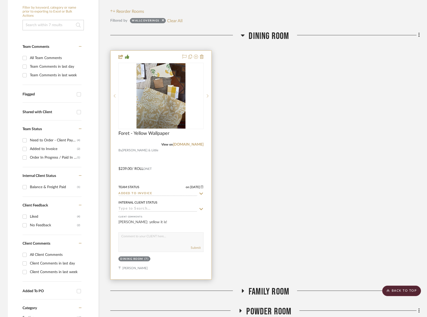
click at [147, 192] on input "Added to Invoice" at bounding box center [157, 194] width 79 height 5
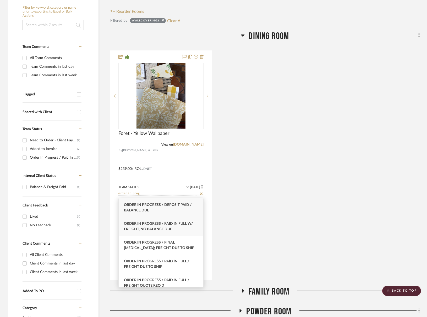
type input "order in prog"
click at [155, 226] on div "Order In Progress / Paid In Full w/ Freight, No Balance due" at bounding box center [161, 226] width 85 height 19
type input "[DATE]"
type input "Order In Progress / Paid In Full w/ Freight, No Balance due"
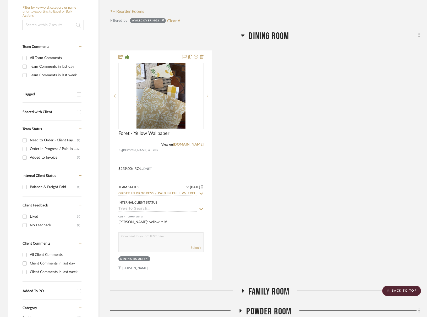
click at [257, 288] on span "Family Room" at bounding box center [268, 292] width 41 height 11
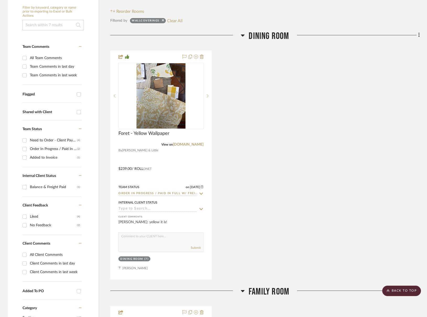
click at [257, 287] on span "Family Room" at bounding box center [268, 292] width 41 height 11
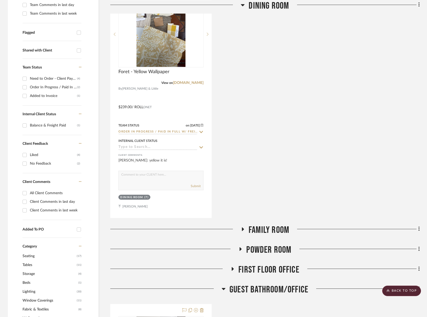
click at [258, 245] on span "Powder Room" at bounding box center [268, 250] width 45 height 11
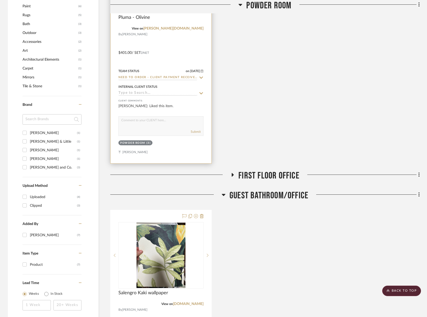
scroll to position [438, 0]
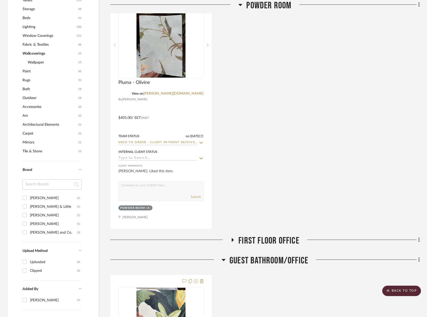
drag, startPoint x: 263, startPoint y: 246, endPoint x: 257, endPoint y: 241, distance: 7.4
click at [263, 246] on h3 "First Floor Office" at bounding box center [264, 241] width 69 height 11
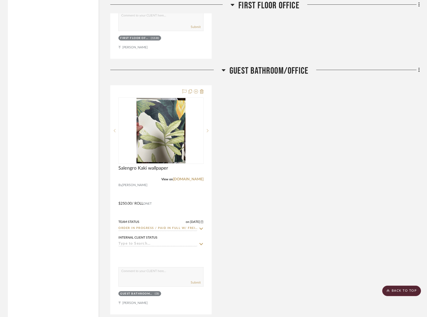
scroll to position [921, 0]
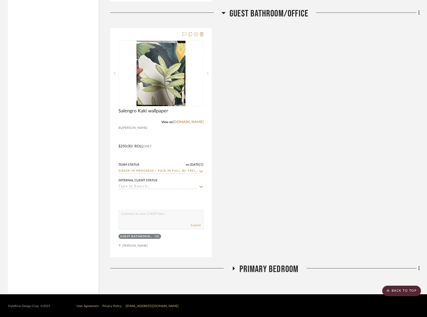
click at [253, 271] on span "Primary Bedroom" at bounding box center [268, 269] width 59 height 11
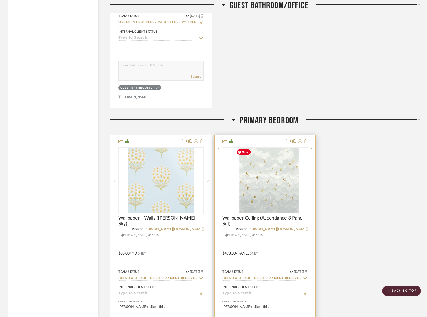
scroll to position [1131, 0]
